Goal: Information Seeking & Learning: Learn about a topic

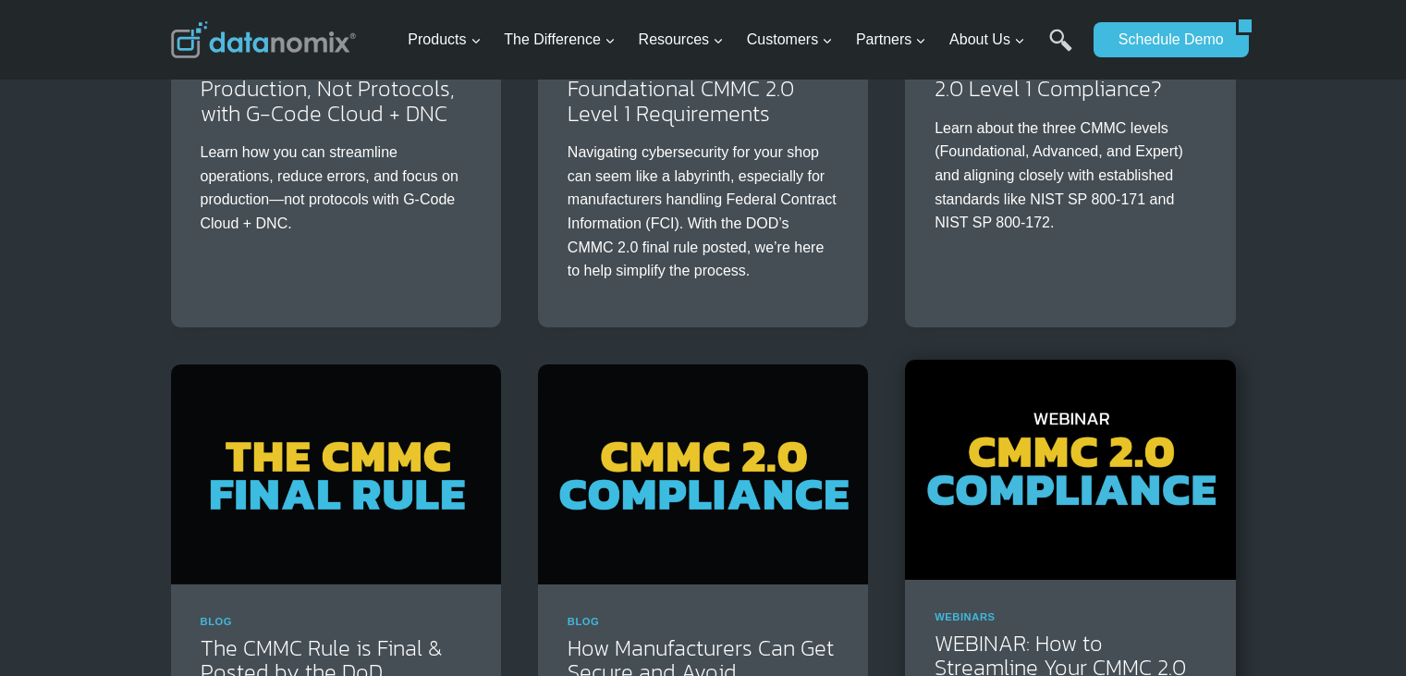
click at [1078, 421] on img at bounding box center [1070, 470] width 330 height 220
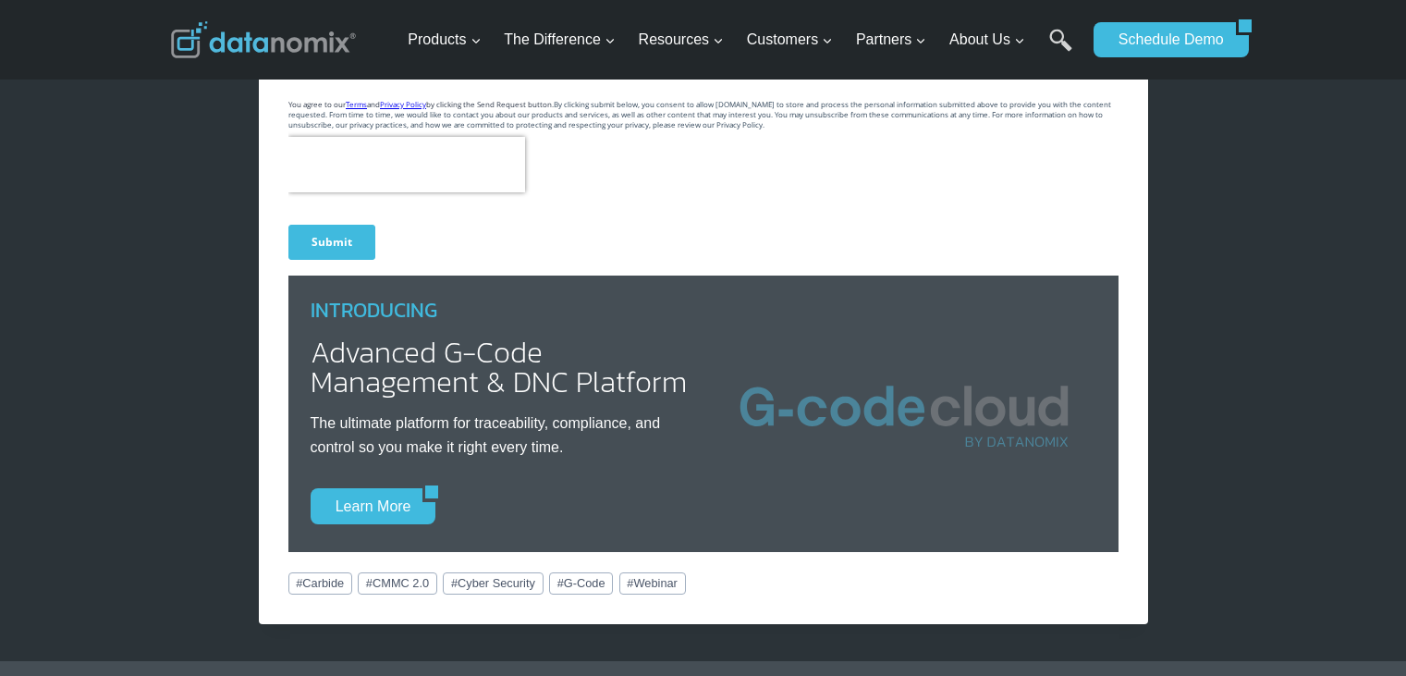
scroll to position [1202, 0]
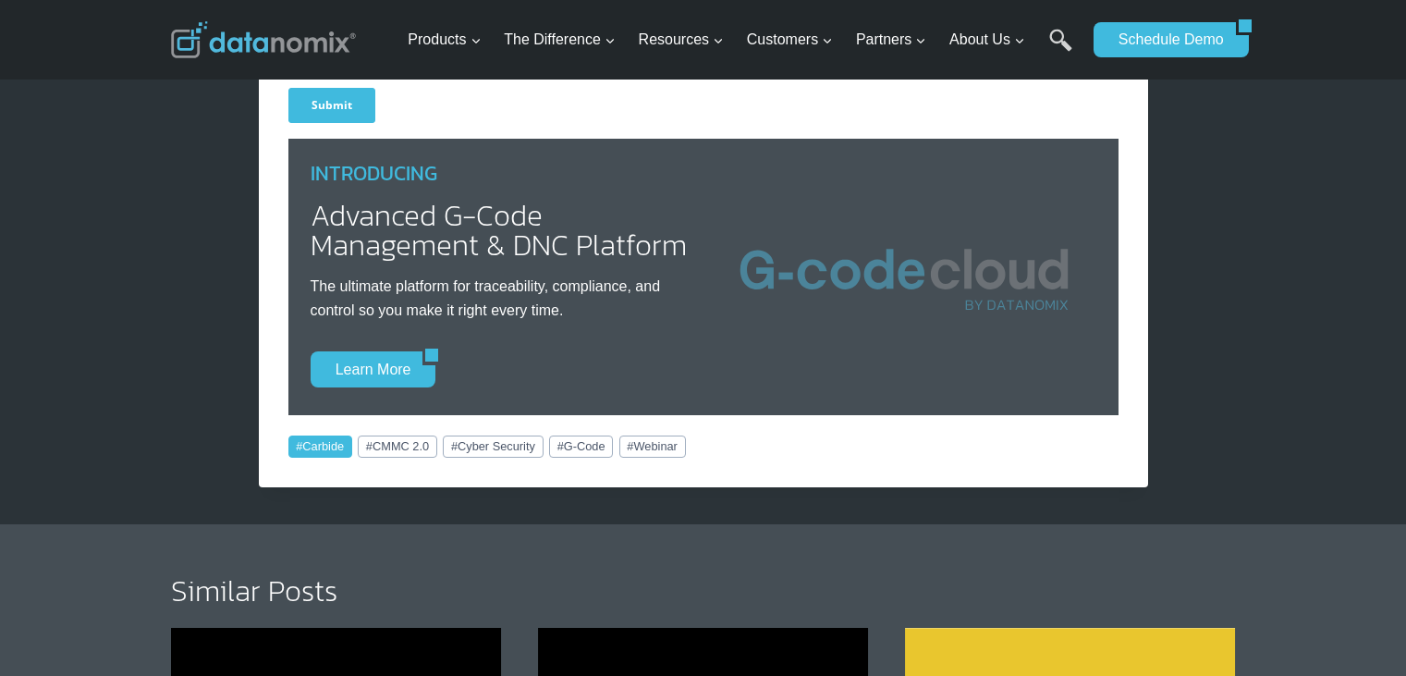
click at [303, 436] on link "# Carbide" at bounding box center [321, 447] width 64 height 22
